Goal: Information Seeking & Learning: Learn about a topic

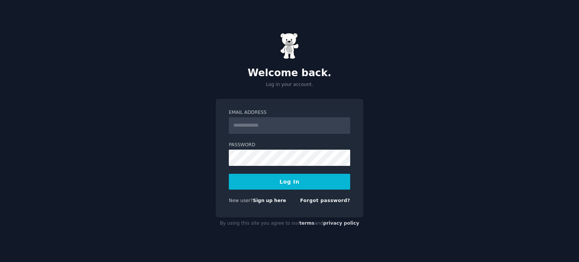
click at [237, 124] on input "Email Address" at bounding box center [289, 125] width 121 height 17
click at [181, 110] on div "Welcome back. Log in your account. Email Address Password Log In New user? Sign…" at bounding box center [289, 131] width 579 height 262
click at [261, 125] on input "Email Address" at bounding box center [289, 125] width 121 height 17
paste input "**********"
type input "**********"
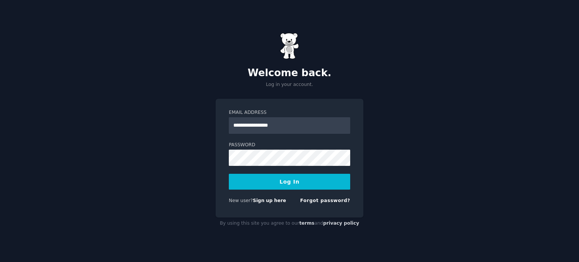
click at [178, 111] on div "**********" at bounding box center [289, 131] width 579 height 262
click at [278, 177] on button "Log In" at bounding box center [289, 182] width 121 height 16
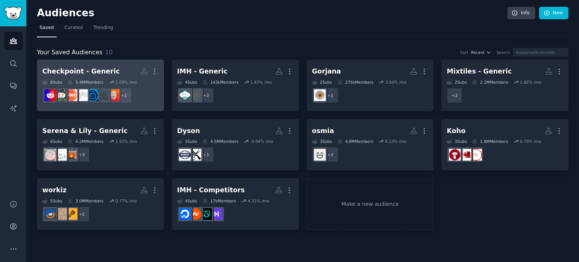
click at [81, 75] on div "Checkpoint - Generic" at bounding box center [81, 71] width 78 height 9
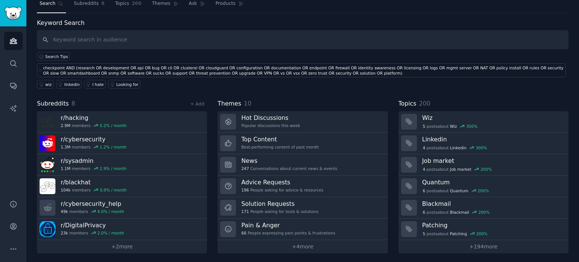
scroll to position [24, 0]
click at [115, 3] on span "Topics" at bounding box center [122, 3] width 14 height 7
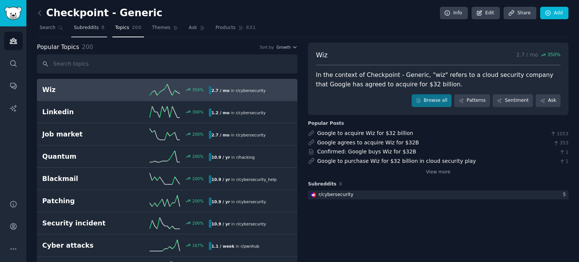
click at [83, 28] on span "Subreddits" at bounding box center [86, 27] width 25 height 7
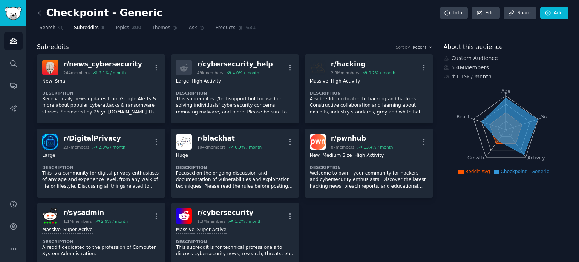
click at [46, 29] on span "Search" at bounding box center [48, 27] width 16 height 7
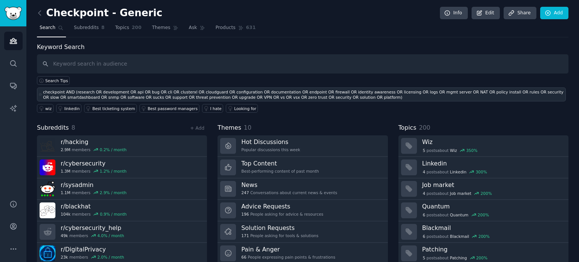
scroll to position [24, 0]
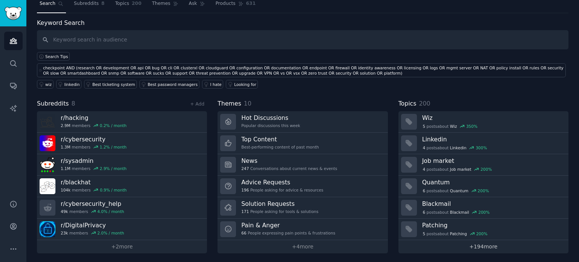
click at [463, 240] on link "+ 194 more" at bounding box center [483, 246] width 170 height 13
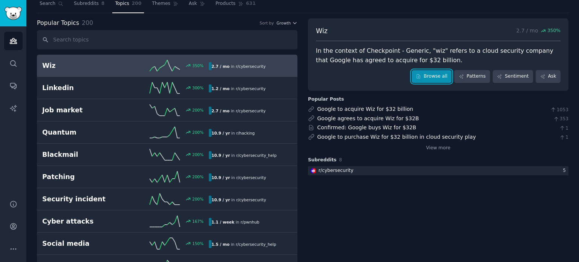
click at [432, 75] on link "Browse all" at bounding box center [431, 76] width 40 height 13
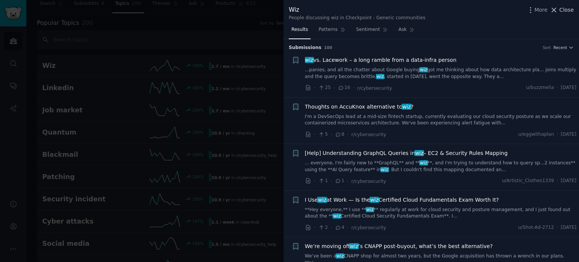
click at [557, 9] on icon at bounding box center [554, 10] width 8 height 8
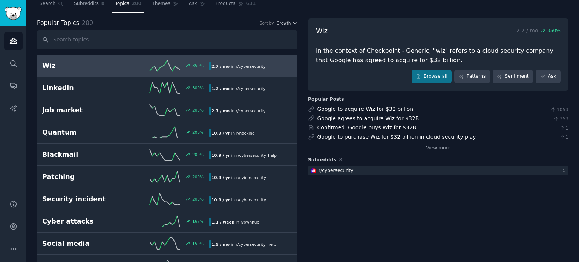
click at [222, 21] on div "Popular Topics 200 Sort by Growth" at bounding box center [167, 22] width 260 height 9
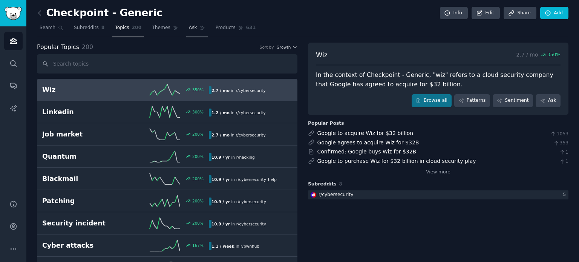
click at [189, 29] on span "Ask" at bounding box center [193, 27] width 8 height 7
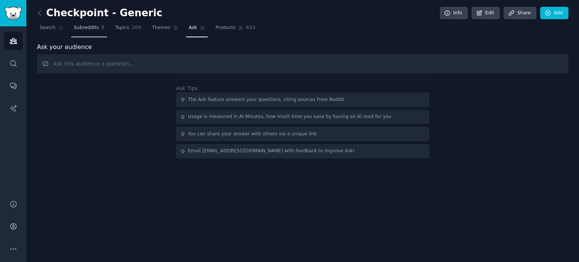
click at [82, 27] on span "Subreddits" at bounding box center [86, 27] width 25 height 7
